Goal: Task Accomplishment & Management: Complete application form

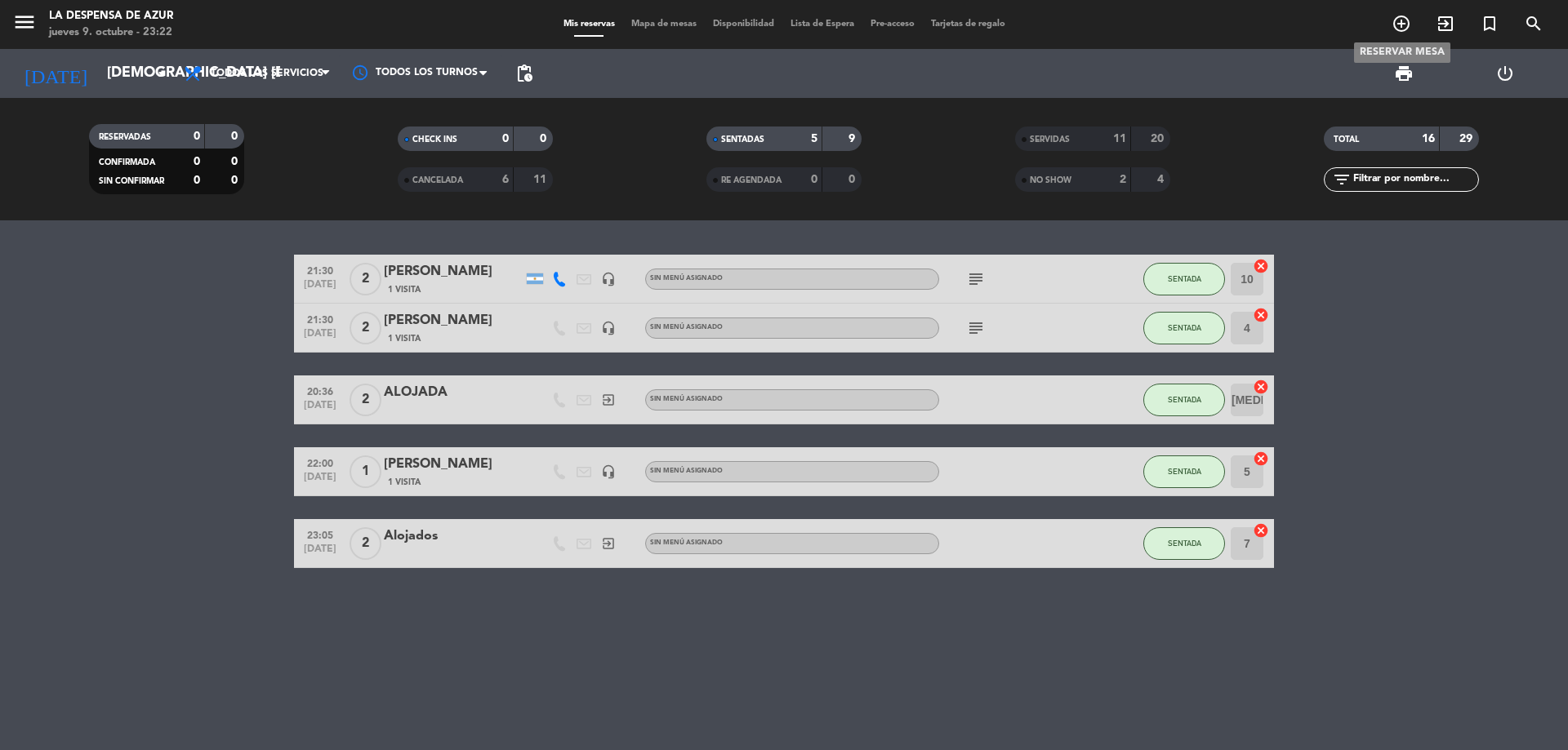
click at [1410, 33] on icon "add_circle_outline" at bounding box center [1402, 23] width 20 height 20
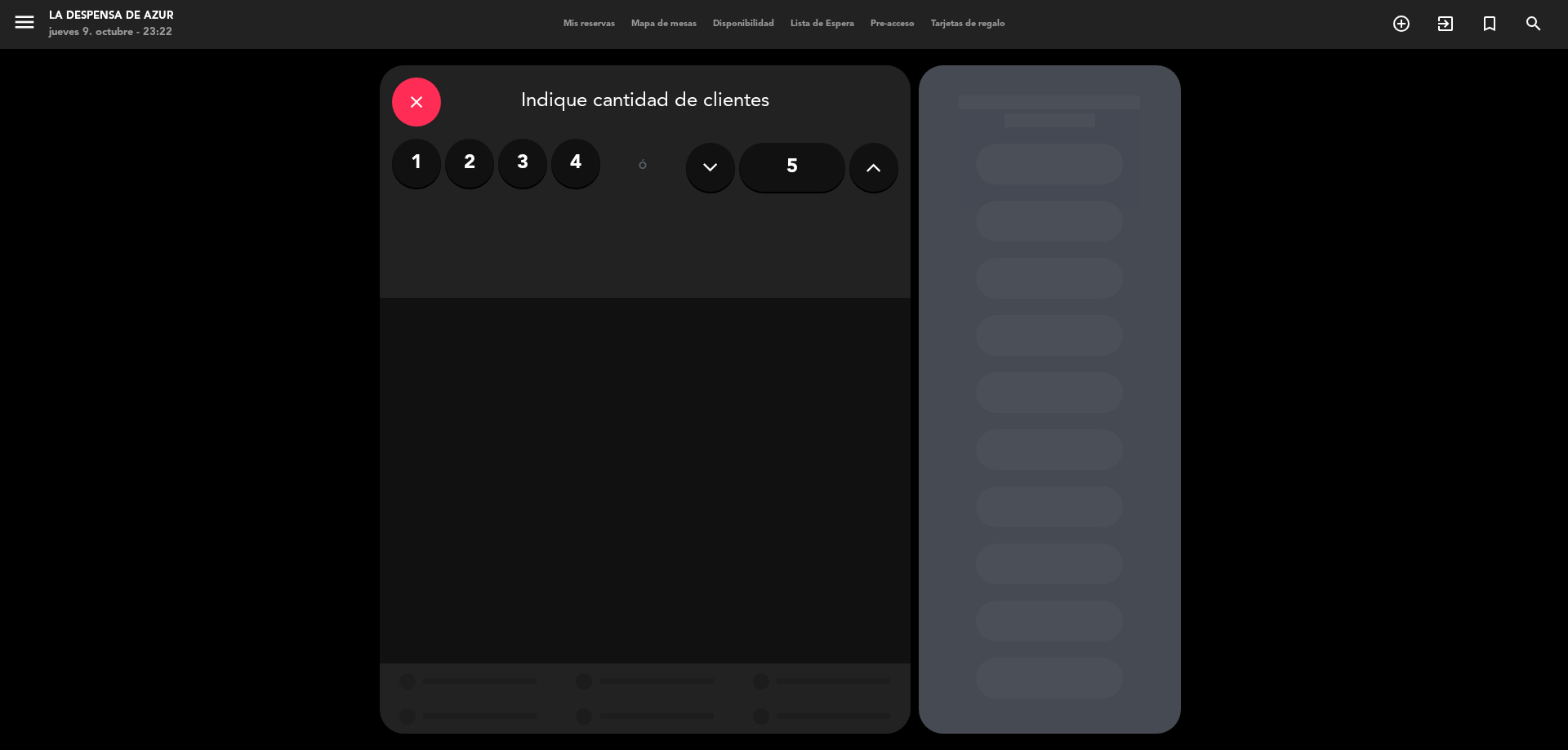
click at [463, 162] on label "2" at bounding box center [469, 163] width 49 height 49
click at [665, 229] on div "Brunch" at bounding box center [708, 224] width 123 height 33
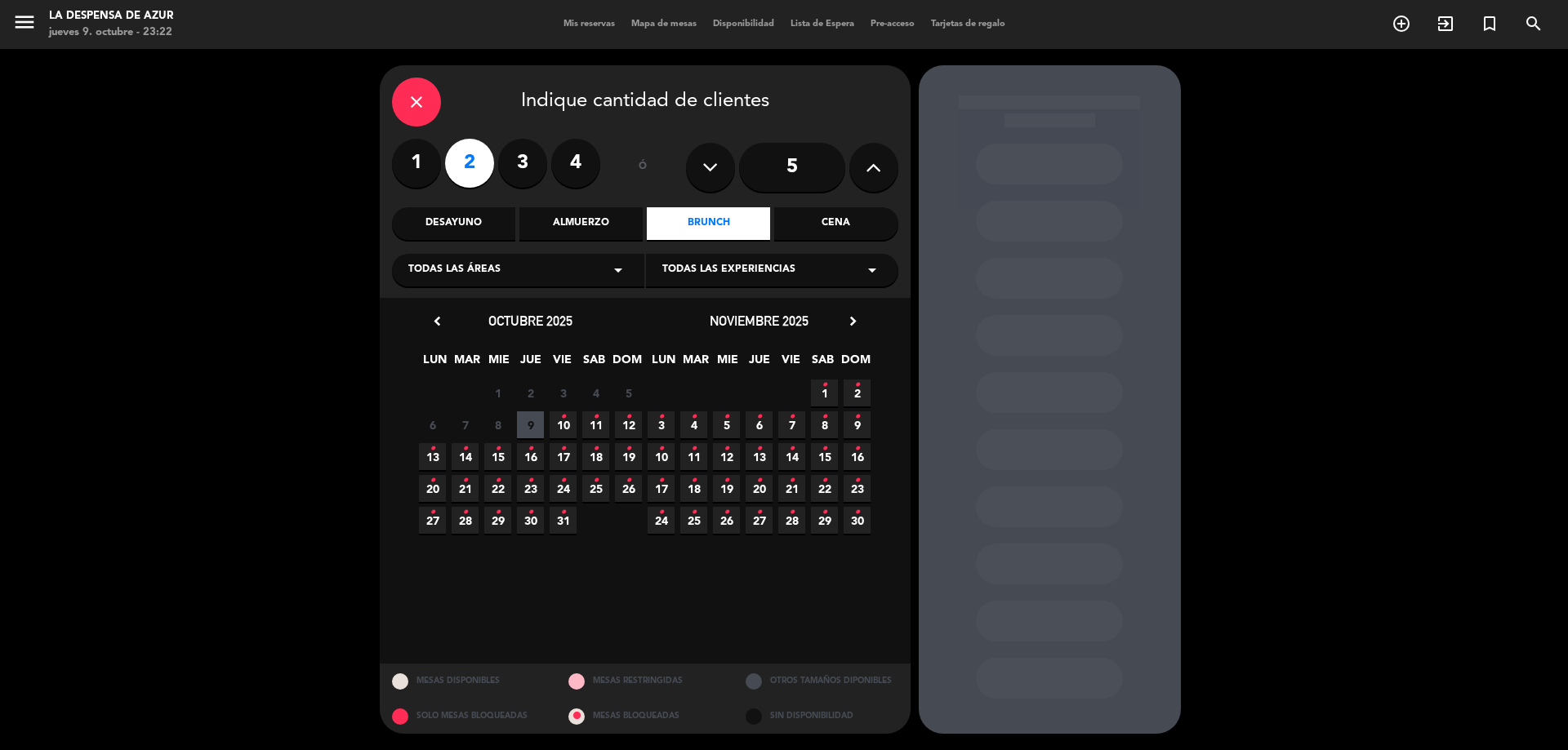
click at [461, 453] on span "14 •" at bounding box center [465, 456] width 27 height 27
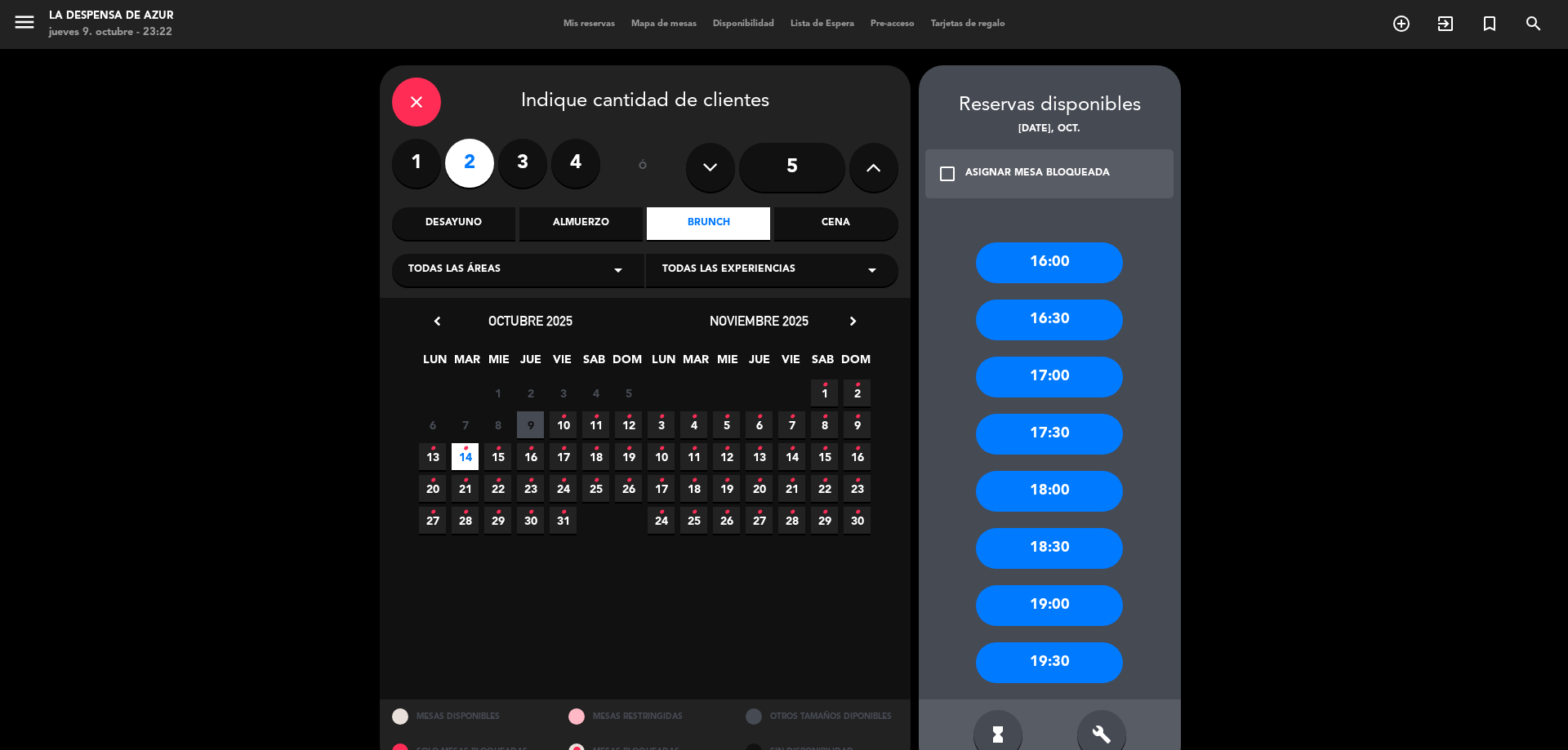
click at [1048, 503] on div "18:00" at bounding box center [1050, 491] width 147 height 41
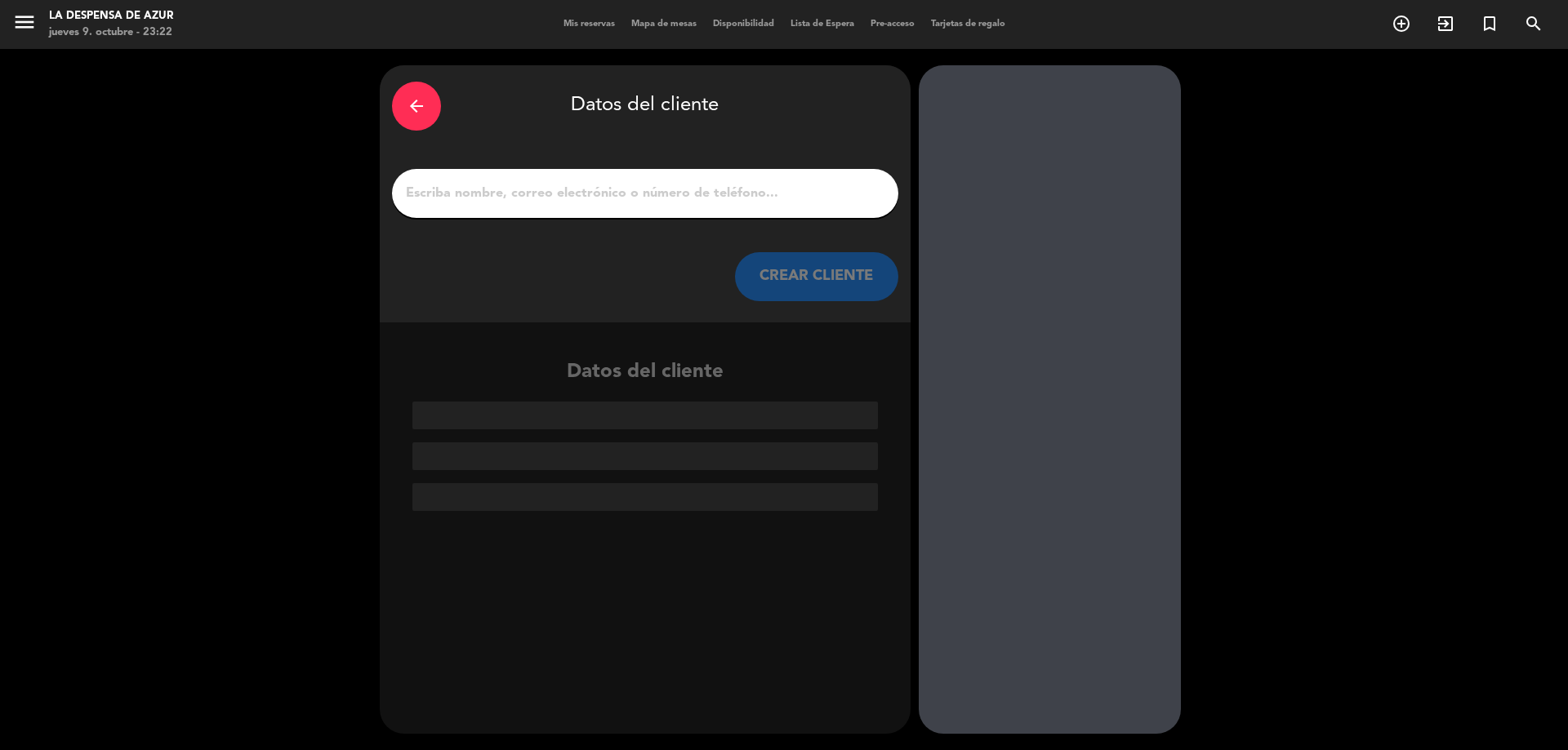
click at [660, 182] on input "1" at bounding box center [645, 193] width 482 height 23
paste input "[PERSON_NAME] [PHONE_NUMBER]// v-22168 // Ritual Pareja // AD"
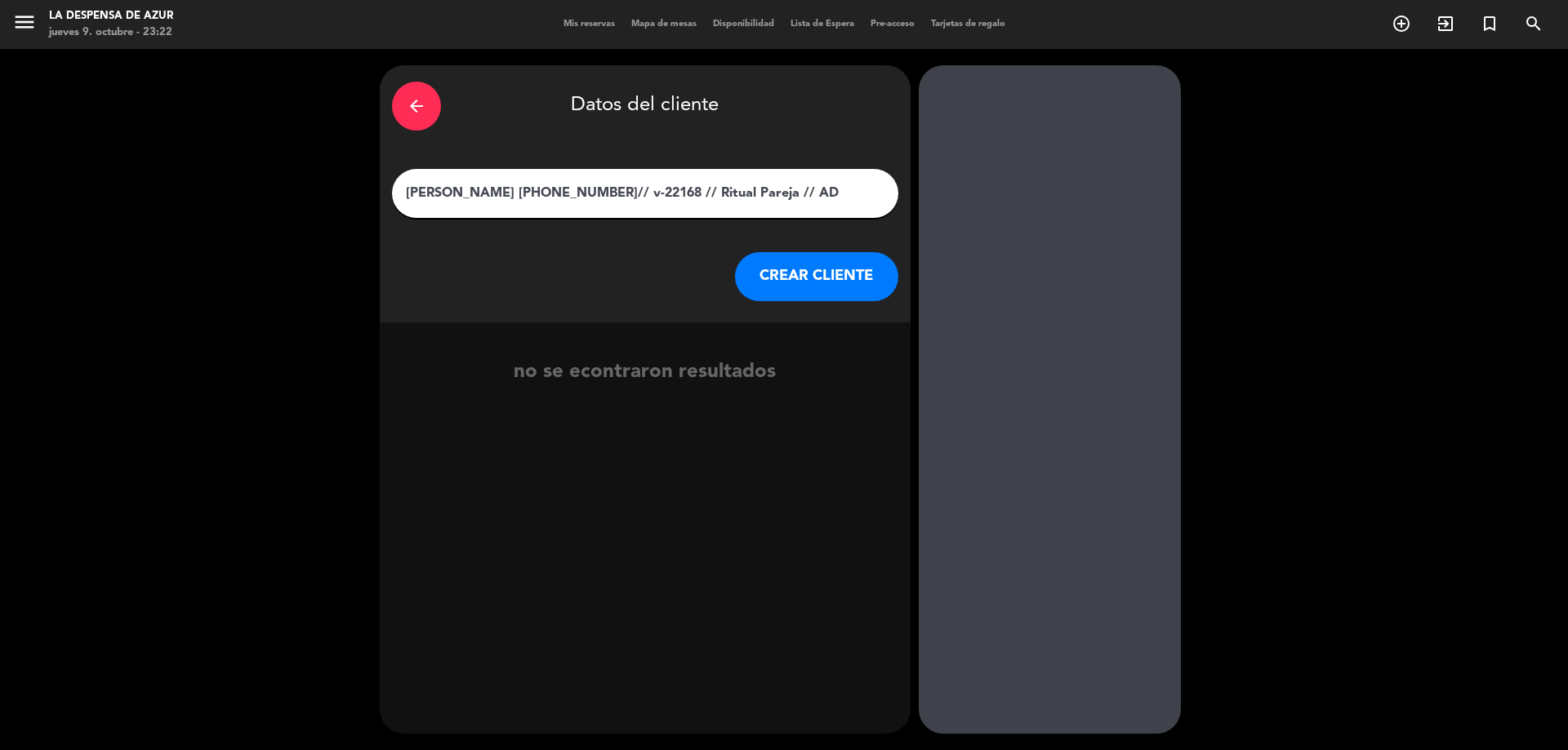
drag, startPoint x: 495, startPoint y: 196, endPoint x: 803, endPoint y: 181, distance: 308.4
click at [803, 182] on input "[PERSON_NAME] [PHONE_NUMBER]// v-22168 // Ritual Pareja // AD" at bounding box center [645, 193] width 482 height 23
type input "[PERSON_NAME]"
click at [835, 270] on button "CREAR CLIENTE" at bounding box center [816, 277] width 163 height 49
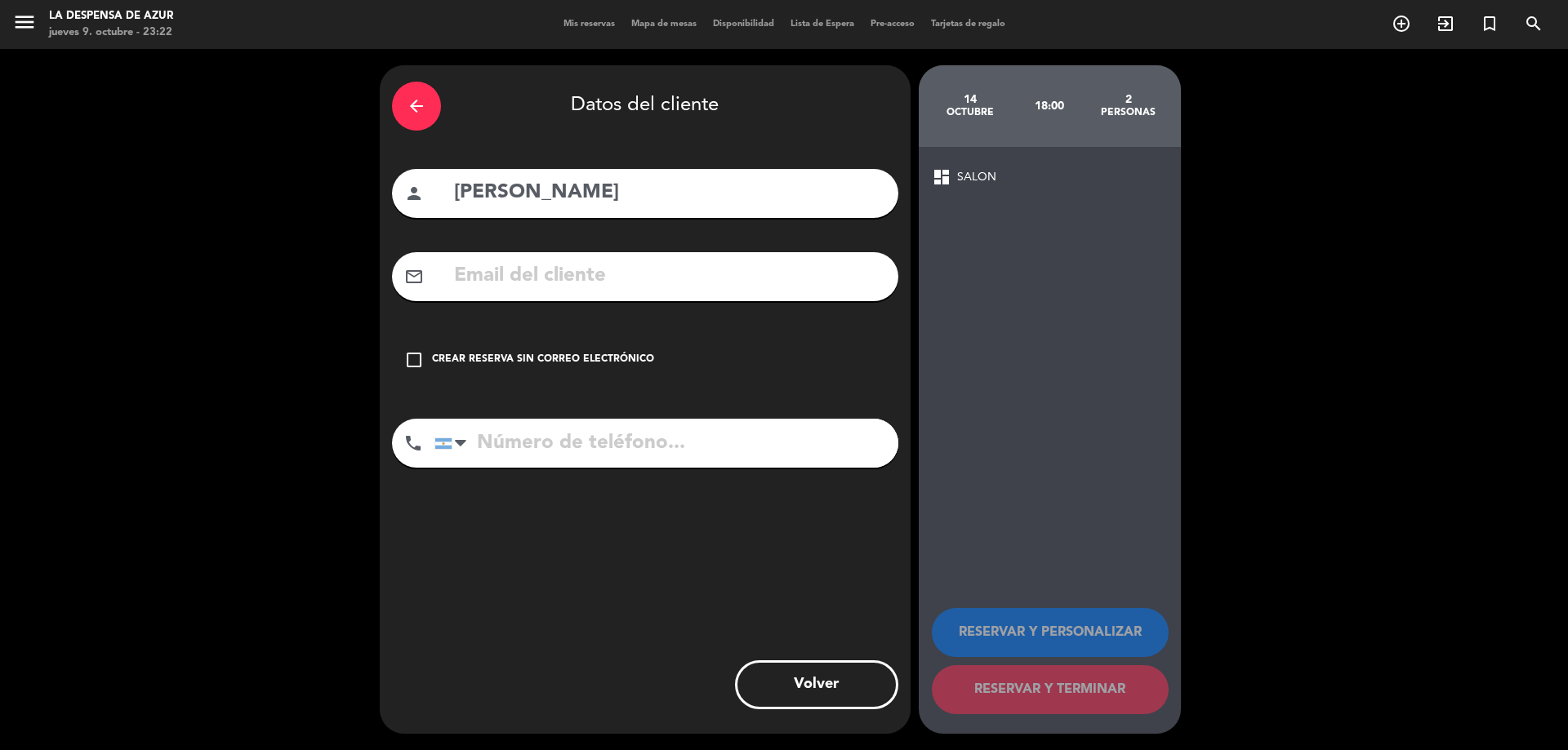
click at [544, 453] on input "tel" at bounding box center [667, 443] width 464 height 49
type input "v"
paste input "[PHONE_NUMBER]// v-22168 // Ritual Pareja // AD"
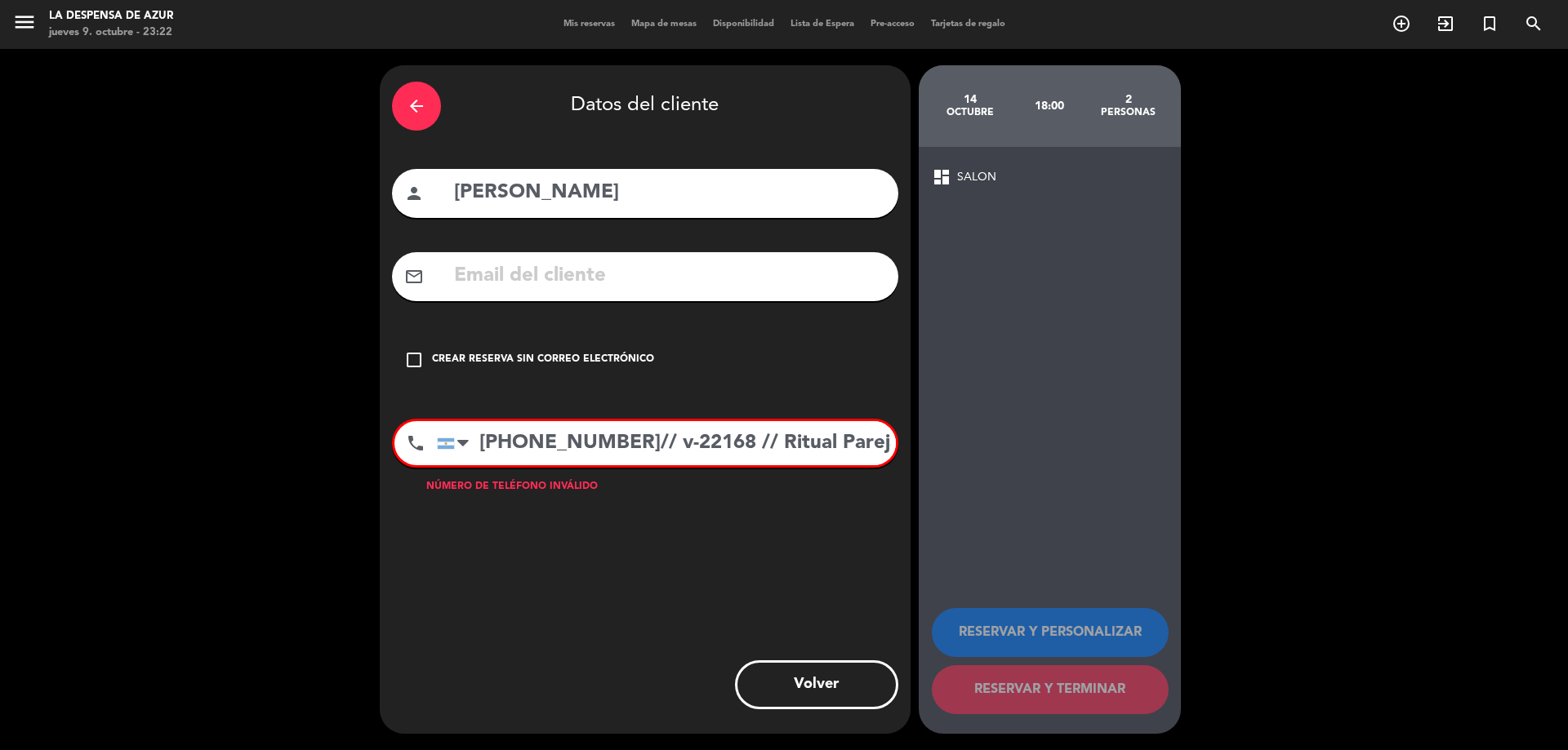
scroll to position [0, 58]
drag, startPoint x: 550, startPoint y: 439, endPoint x: 892, endPoint y: 419, distance: 342.6
click at [892, 419] on div "phone [GEOGRAPHIC_DATA] +1 [GEOGRAPHIC_DATA] +44 [GEOGRAPHIC_DATA] ([GEOGRAPHIC…" at bounding box center [645, 443] width 506 height 49
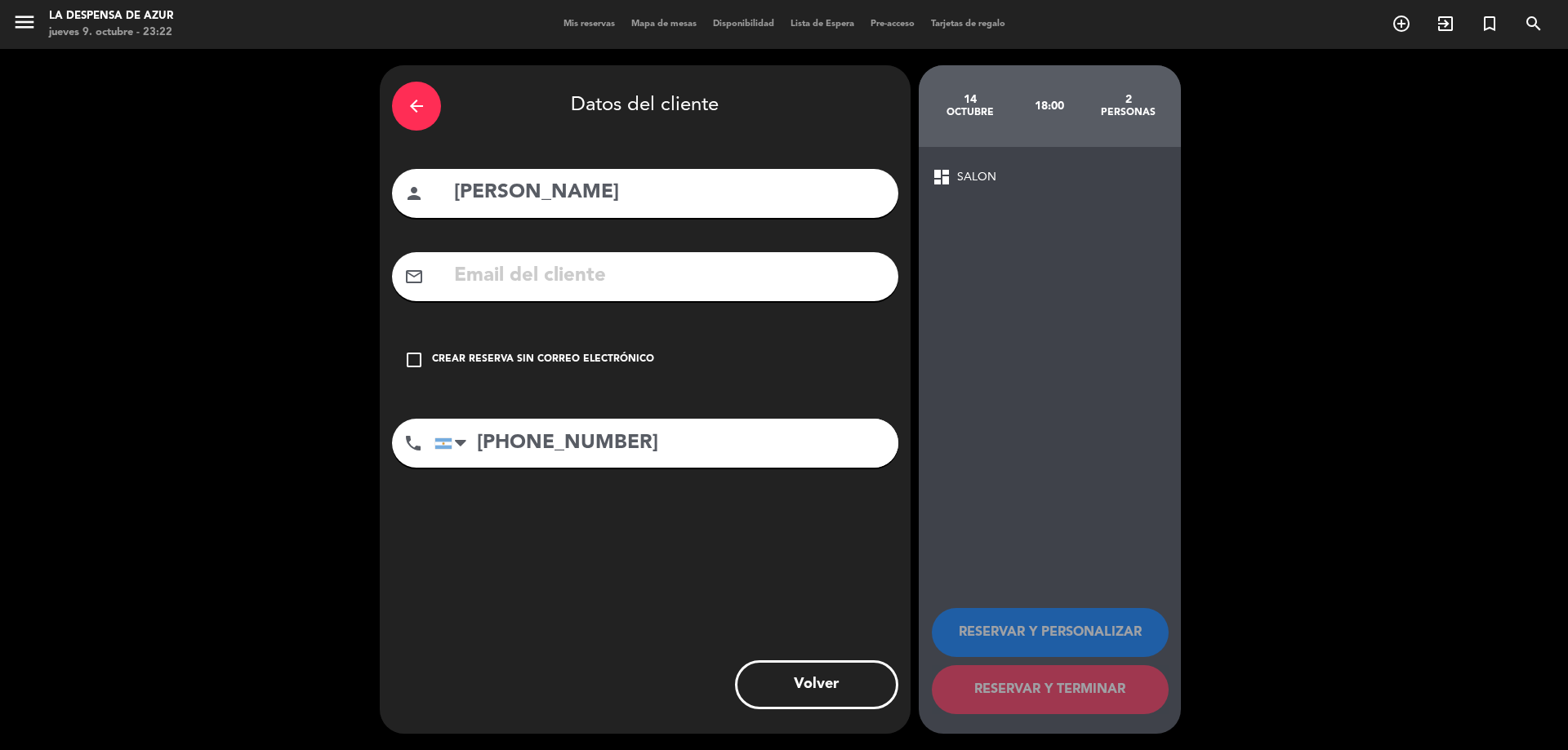
scroll to position [0, 0]
type input "[PHONE_NUMBER]"
click at [412, 359] on icon "check_box_outline_blank" at bounding box center [414, 359] width 20 height 20
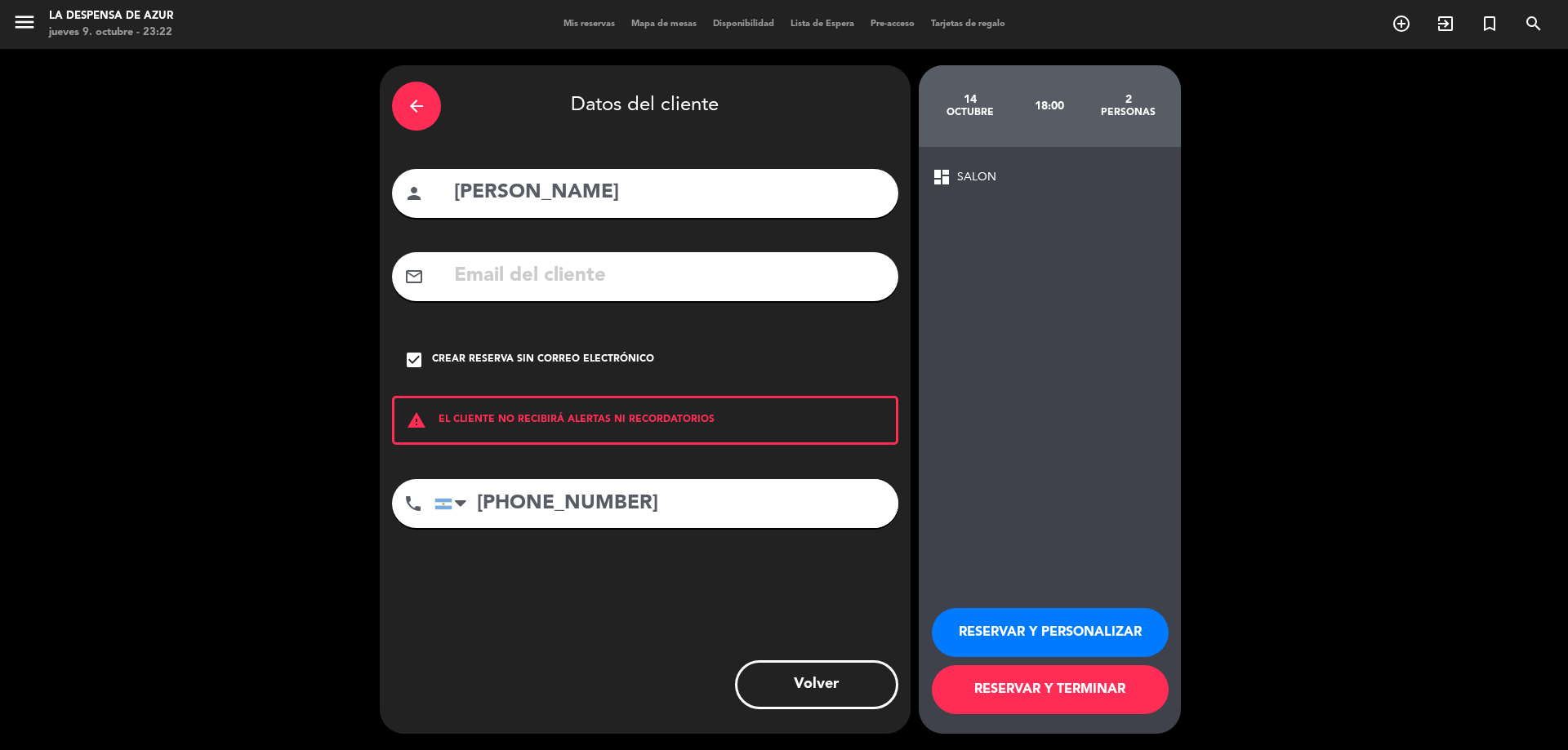
click at [1074, 619] on button "RESERVAR Y PERSONALIZAR" at bounding box center [1051, 633] width 237 height 49
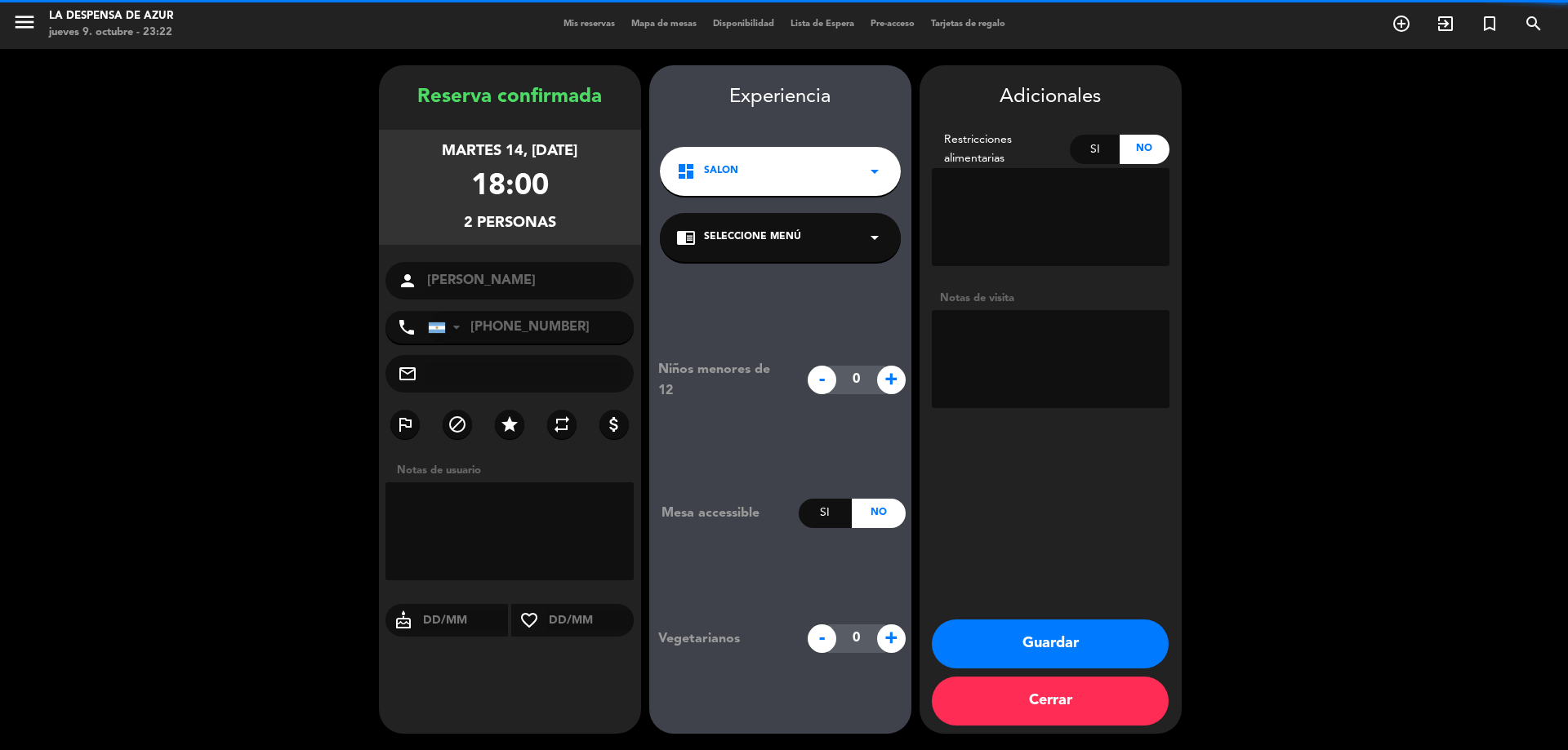
click at [1022, 366] on textarea at bounding box center [1051, 359] width 238 height 98
paste textarea "// v-22168 // Ritual Pareja // AD"
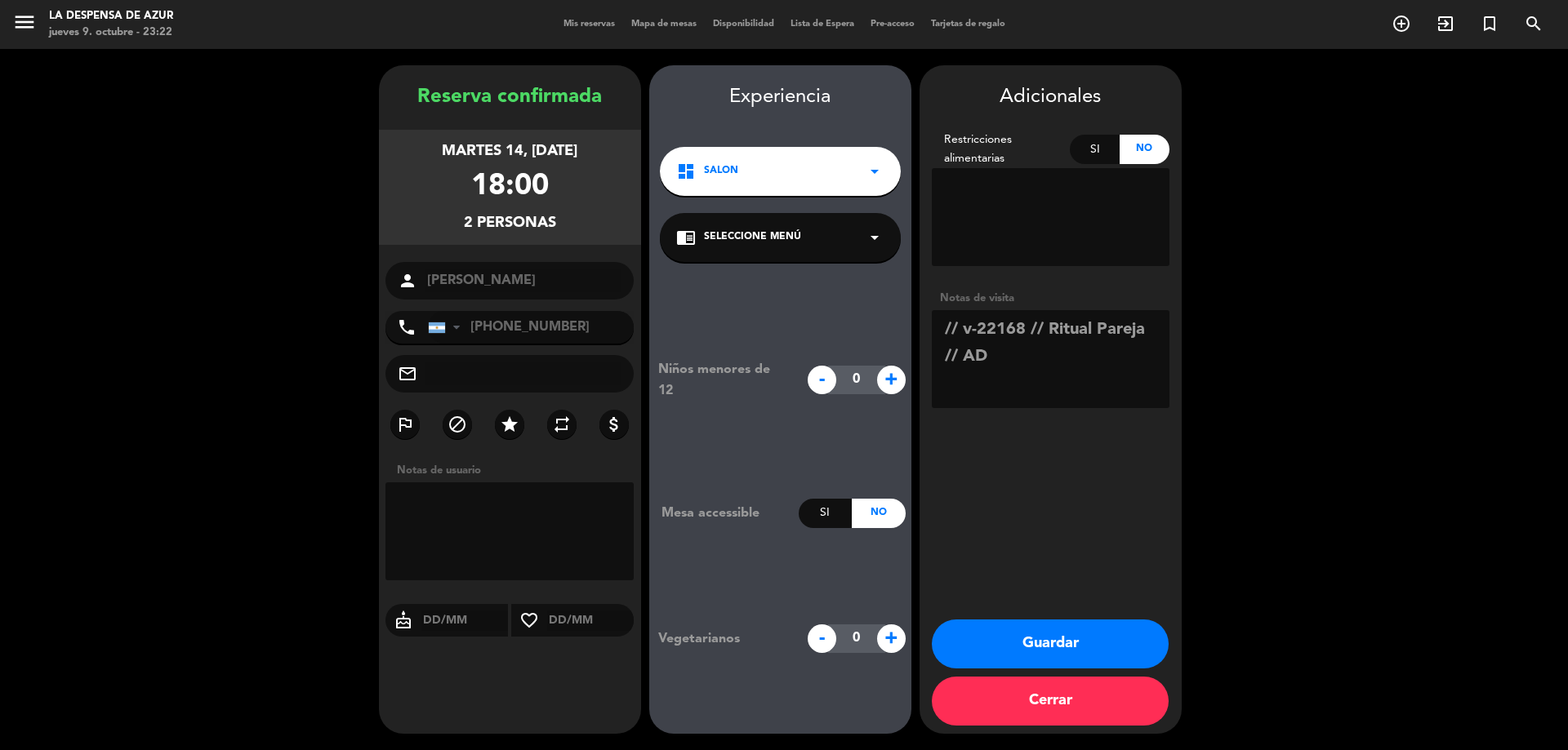
click at [1022, 366] on textarea at bounding box center [1051, 359] width 238 height 98
drag, startPoint x: 1165, startPoint y: 330, endPoint x: 1050, endPoint y: 325, distance: 115.1
click at [1050, 325] on textarea at bounding box center [1051, 359] width 238 height 98
type textarea "// v-22168 // Merienda mesón x 2 // Tienen spa 19hs// AD"
click at [754, 248] on div "chrome_reader_mode Seleccione Menú arrow_drop_down" at bounding box center [780, 237] width 241 height 49
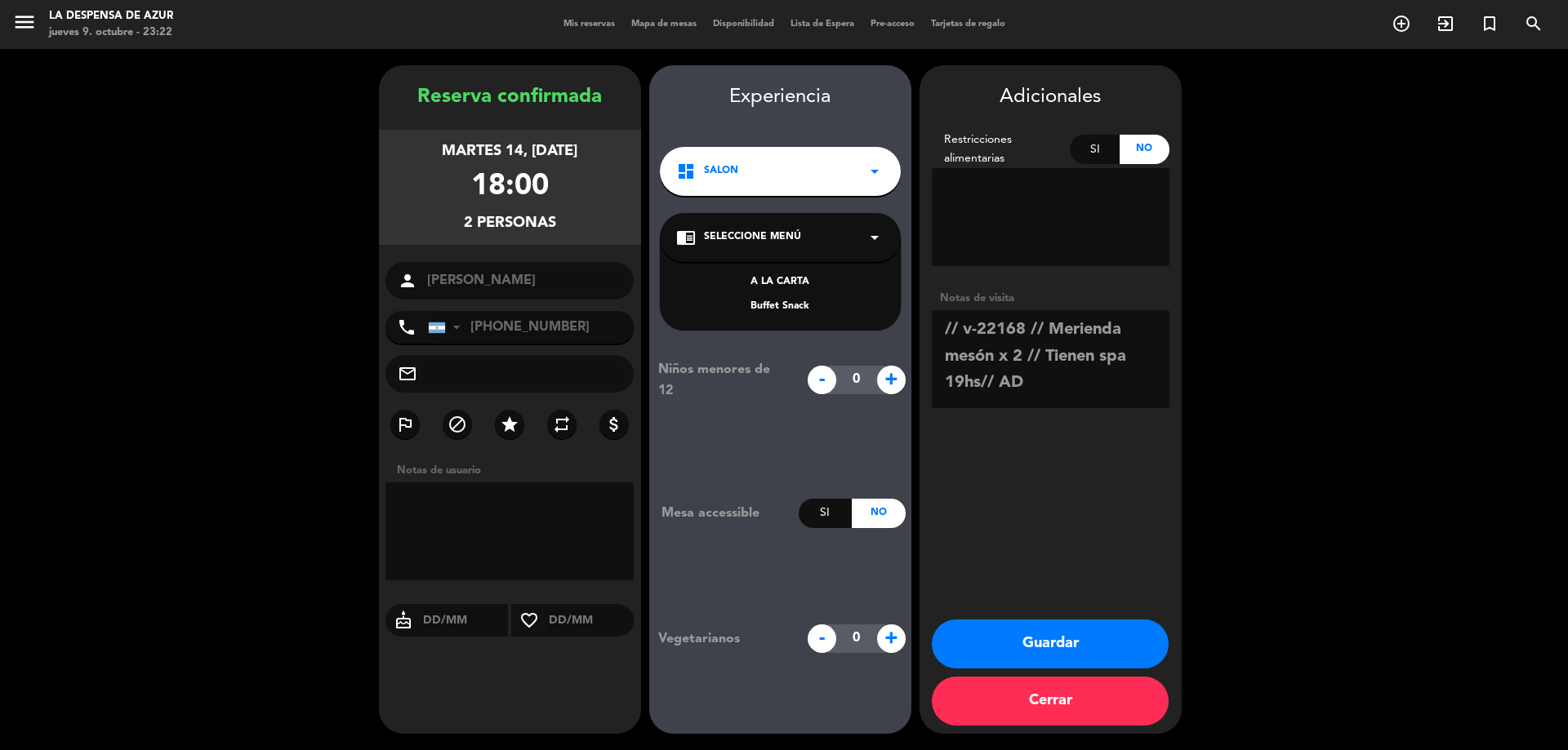
click at [769, 303] on div "Buffet Snack" at bounding box center [780, 307] width 208 height 16
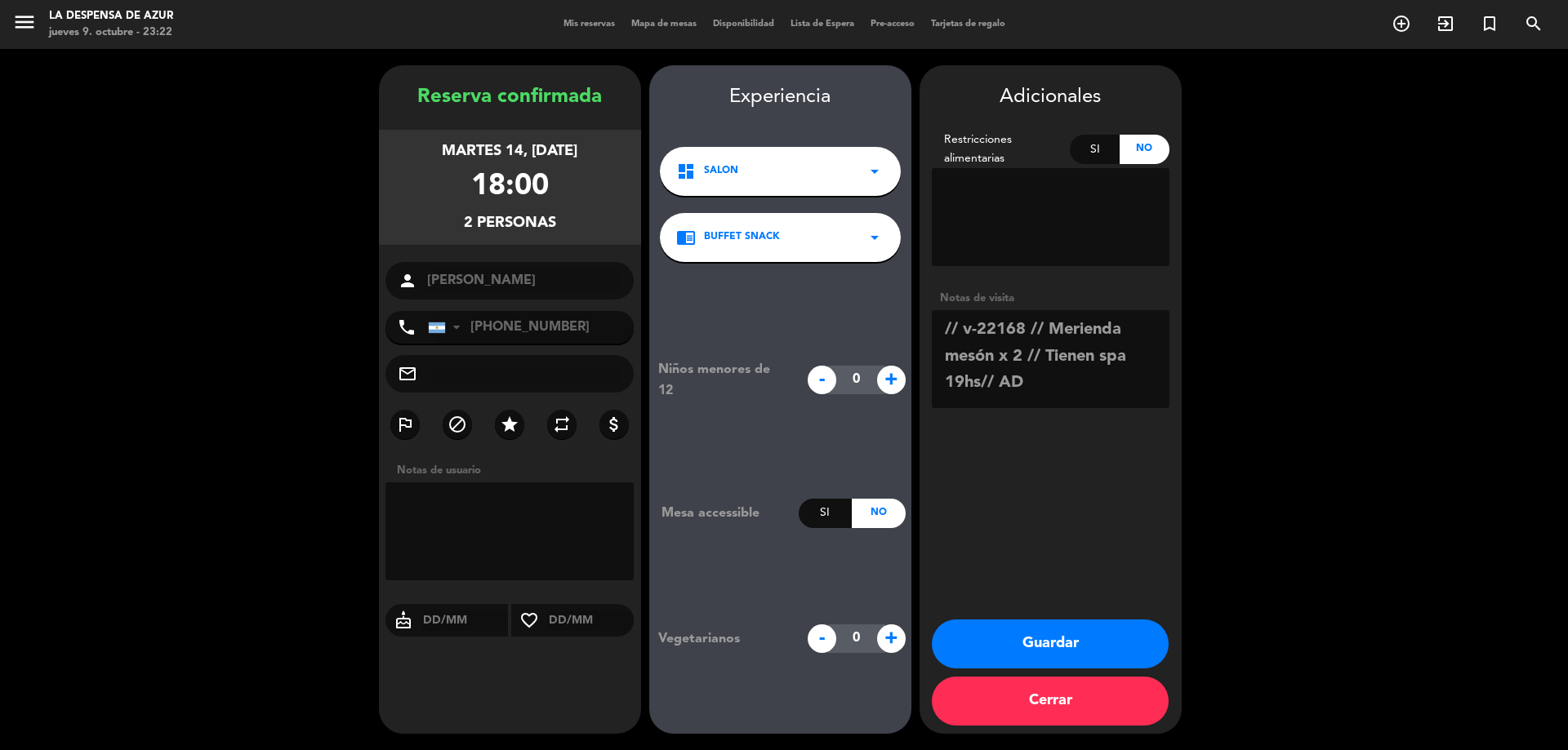
click at [1015, 641] on button "Guardar" at bounding box center [1051, 644] width 237 height 49
